Goal: Transaction & Acquisition: Purchase product/service

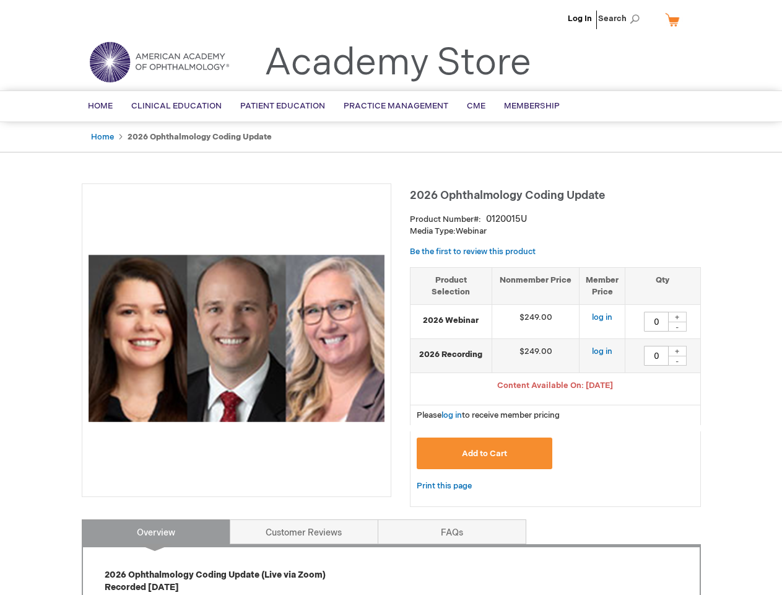
click at [391, 297] on div at bounding box center [237, 339] width 310 height 313
click at [622, 19] on span "Search" at bounding box center [621, 18] width 47 height 25
click at [556, 386] on span "Content Available On: [DATE]" at bounding box center [555, 385] width 116 height 10
click at [678, 316] on div "+" at bounding box center [677, 317] width 19 height 11
click at [678, 326] on div "-" at bounding box center [677, 326] width 19 height 10
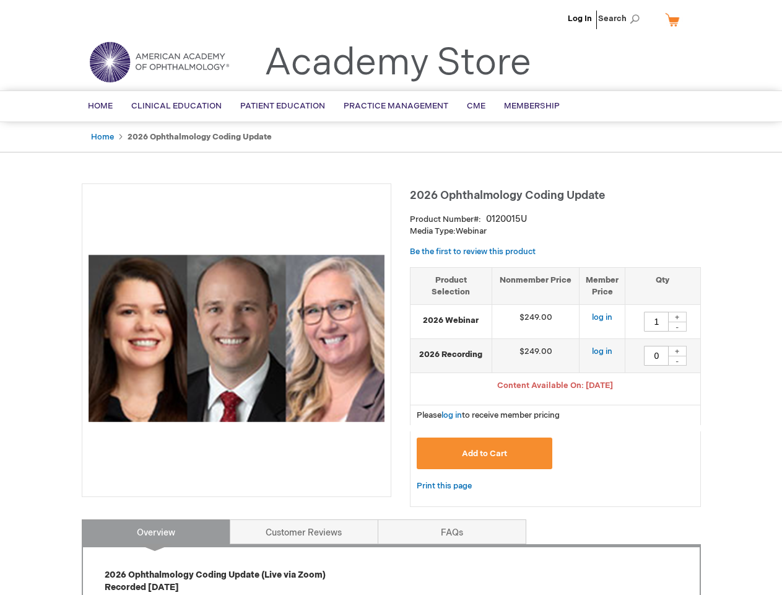
type input "0"
click at [678, 351] on div "+" at bounding box center [677, 351] width 19 height 11
click at [678, 360] on div "-" at bounding box center [677, 361] width 19 height 10
type input "0"
